Goal: Register for event/course

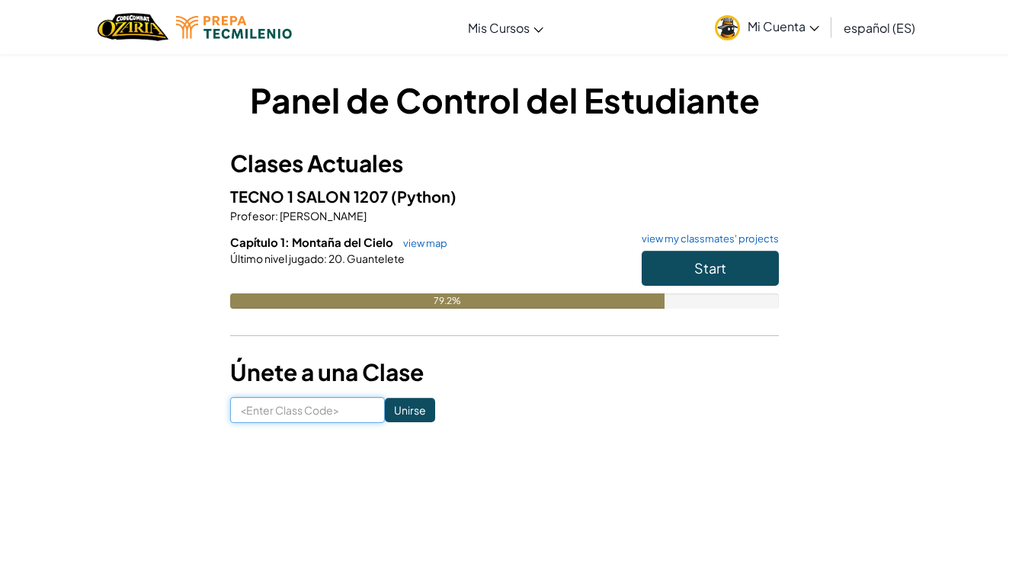
click at [305, 410] on input at bounding box center [307, 410] width 155 height 26
type input "WinFreeTree"
click at [418, 414] on input "Unirse" at bounding box center [410, 410] width 50 height 24
